Goal: Information Seeking & Learning: Learn about a topic

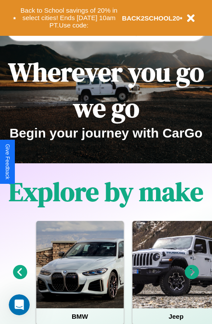
scroll to position [1059, 0]
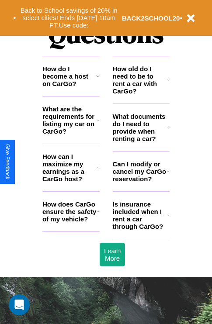
click at [141, 94] on h3 "How old do I need to be to rent a car with CarGo?" at bounding box center [140, 80] width 55 height 30
click at [98, 171] on icon at bounding box center [98, 167] width 3 height 7
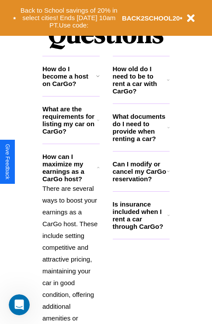
click at [97, 80] on icon at bounding box center [97, 76] width 3 height 7
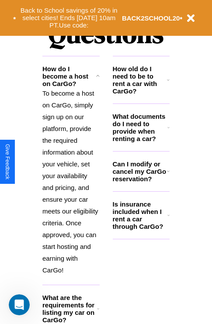
click at [141, 229] on h3 "Is insurance included when I rent a car through CarGo?" at bounding box center [140, 216] width 55 height 30
click at [97, 80] on icon at bounding box center [97, 76] width 3 height 7
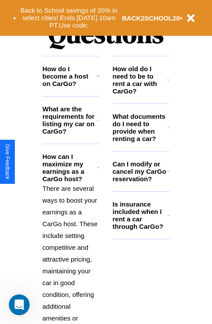
scroll to position [1176, 0]
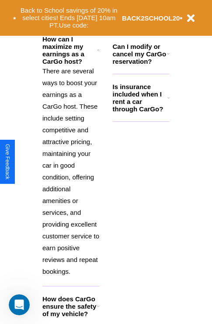
click at [98, 310] on icon at bounding box center [98, 306] width 3 height 7
